Goal: Task Accomplishment & Management: Manage account settings

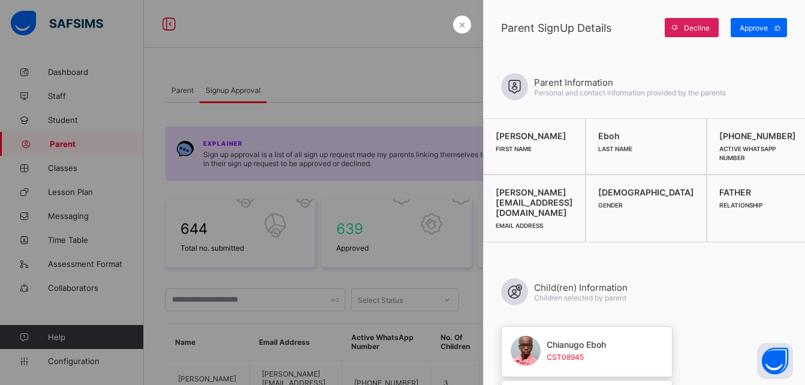
scroll to position [431, 0]
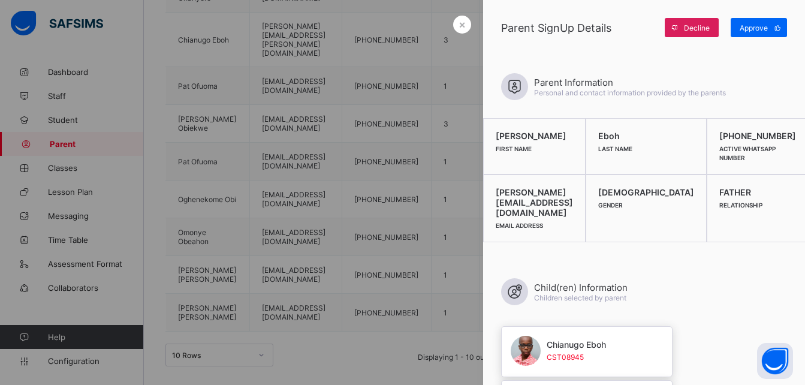
click at [757, 29] on span "Approve" at bounding box center [754, 27] width 28 height 9
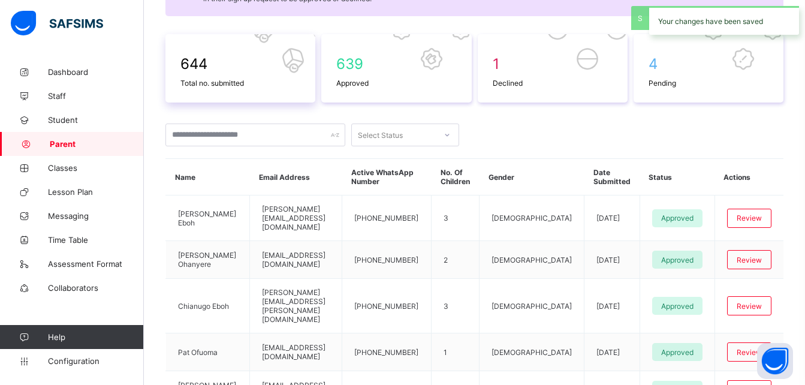
scroll to position [0, 0]
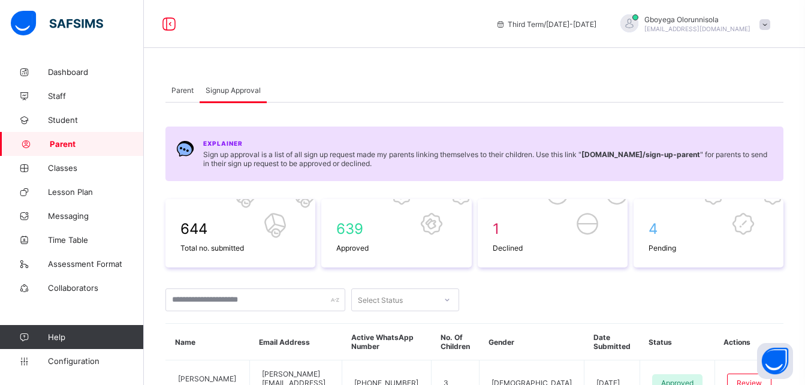
click at [182, 91] on span "Parent" at bounding box center [182, 90] width 22 height 9
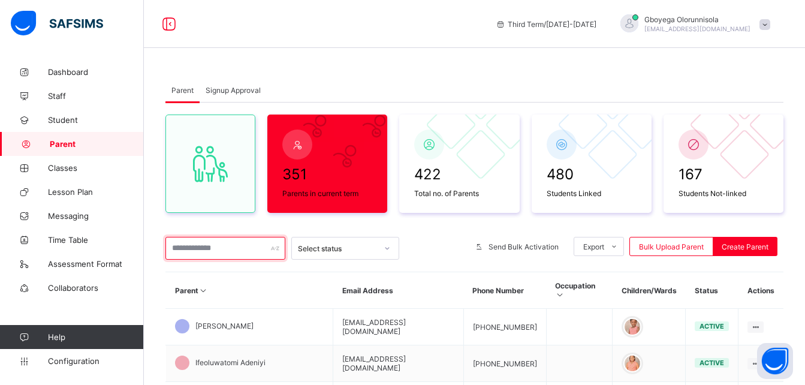
click at [227, 249] on input "text" at bounding box center [225, 248] width 120 height 23
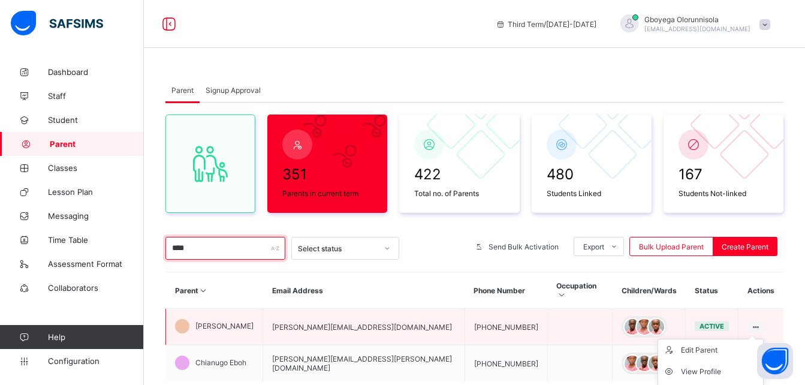
type input "****"
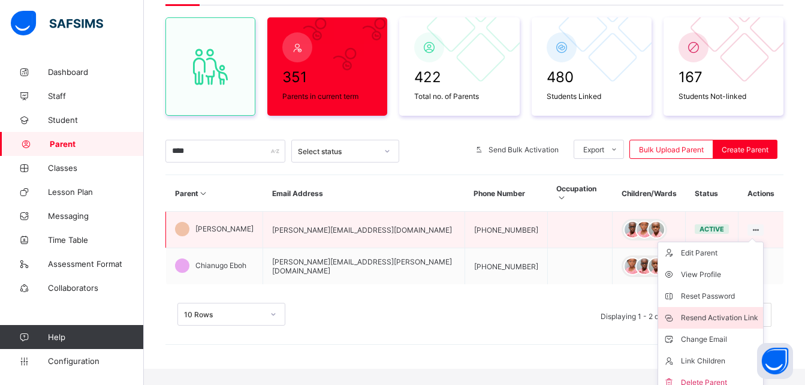
click at [718, 312] on div "Resend Activation Link" at bounding box center [719, 318] width 77 height 12
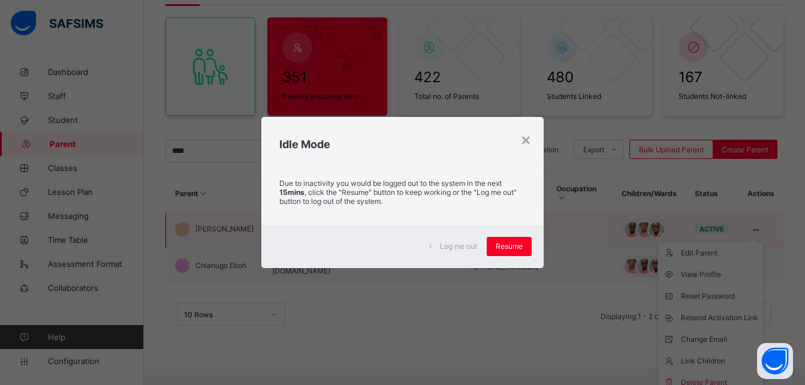
scroll to position [72, 0]
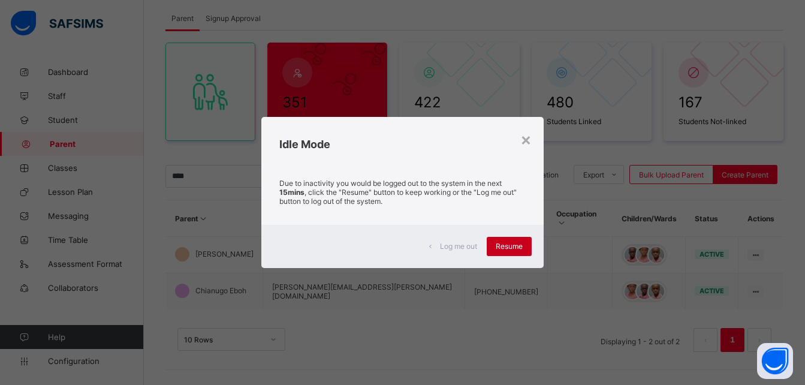
click at [512, 241] on div "Resume" at bounding box center [509, 246] width 45 height 19
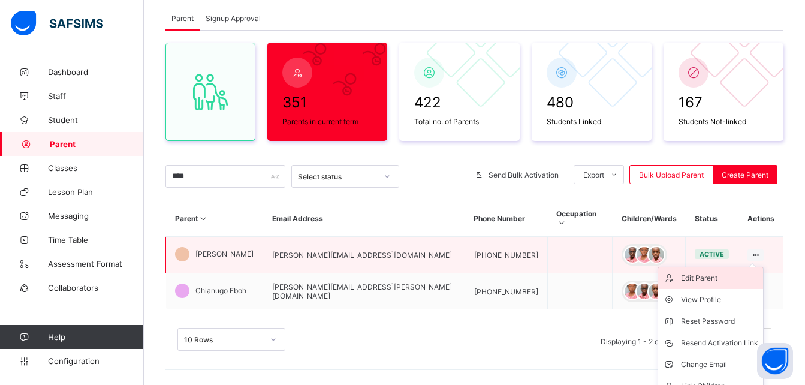
scroll to position [97, 0]
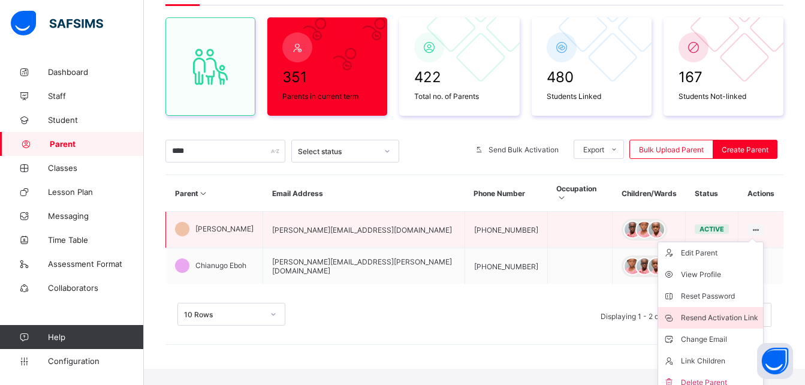
click at [720, 312] on div "Resend Activation Link" at bounding box center [719, 318] width 77 height 12
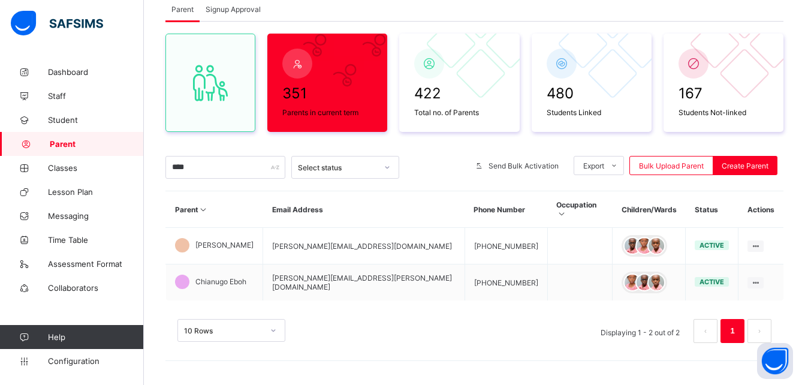
scroll to position [72, 0]
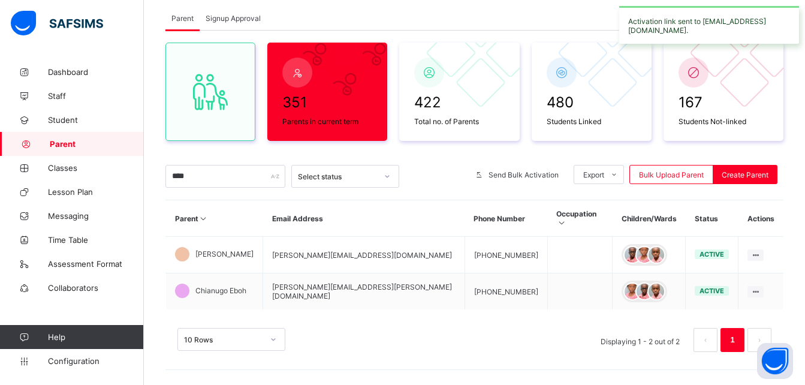
click at [228, 15] on span "Signup Approval" at bounding box center [233, 18] width 55 height 9
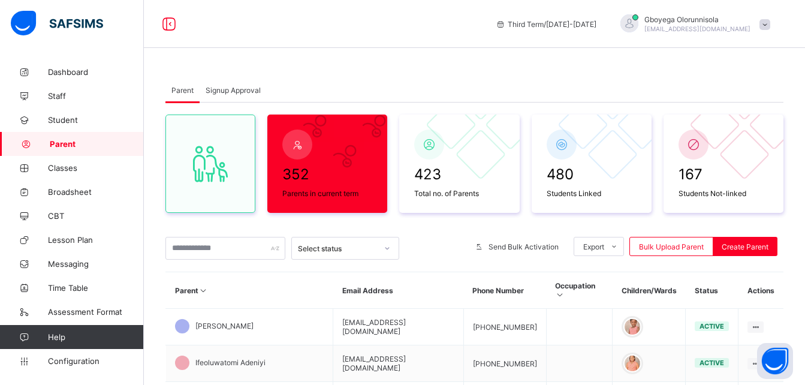
scroll to position [72, 0]
